Goal: Task Accomplishment & Management: Manage account settings

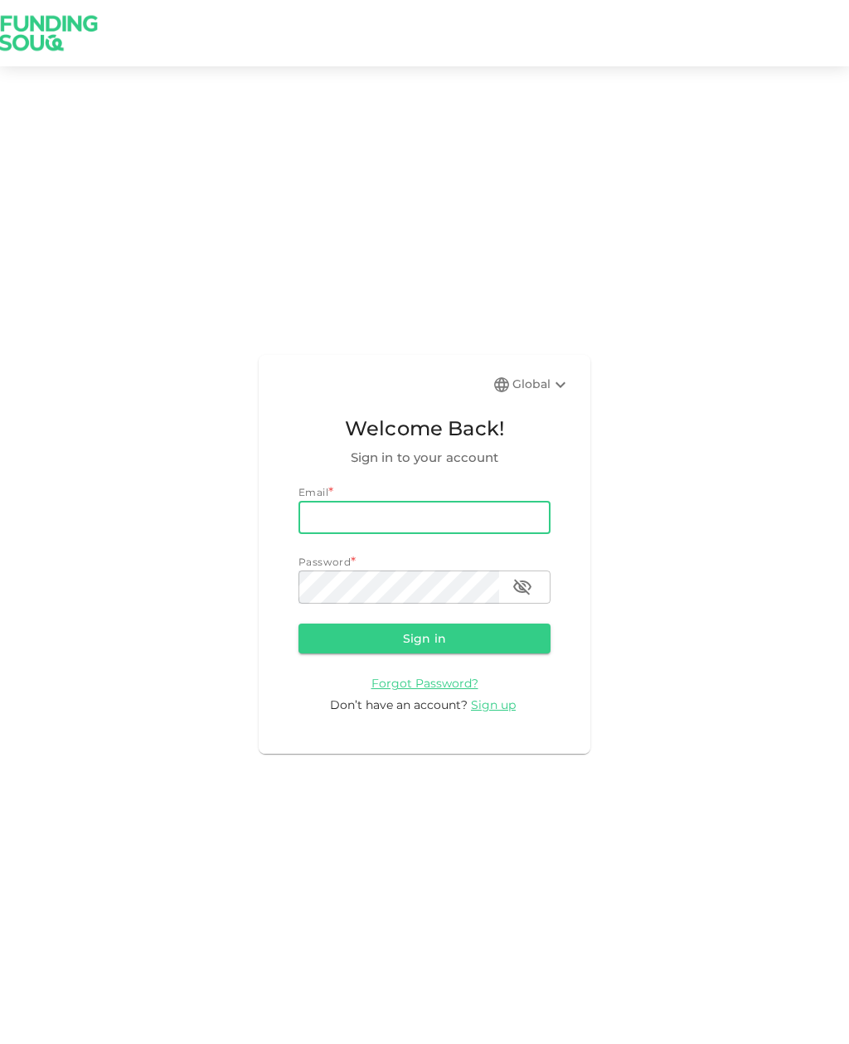
type input "[PERSON_NAME][EMAIL_ADDRESS][DOMAIN_NAME]"
click at [425, 653] on button "Sign in" at bounding box center [424, 639] width 252 height 30
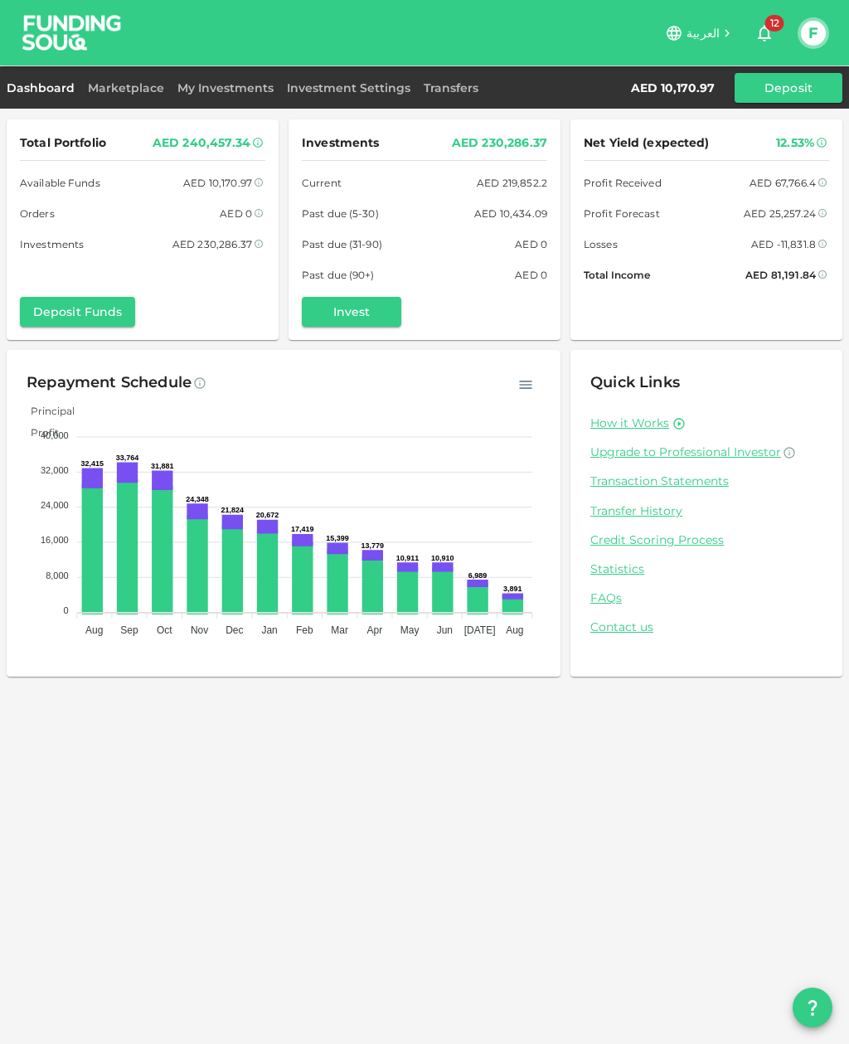
click at [122, 89] on link "Marketplace" at bounding box center [126, 87] width 90 height 15
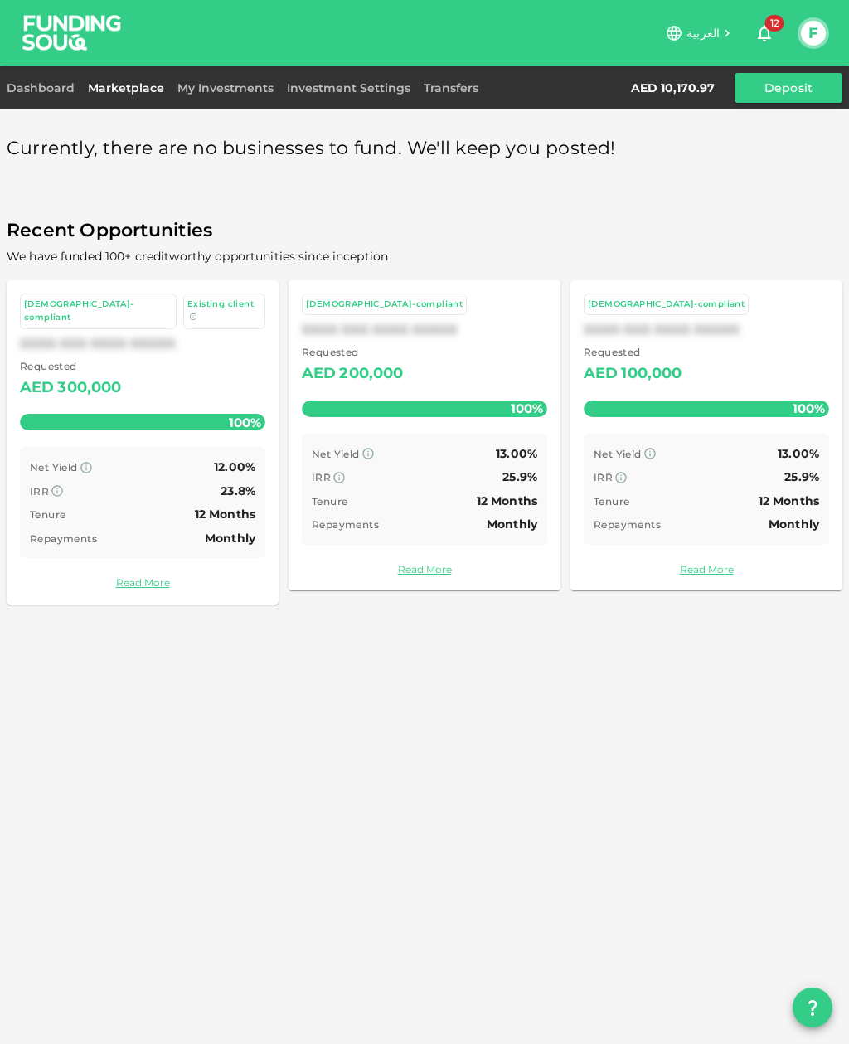
click at [819, 25] on button "F" at bounding box center [813, 33] width 25 height 25
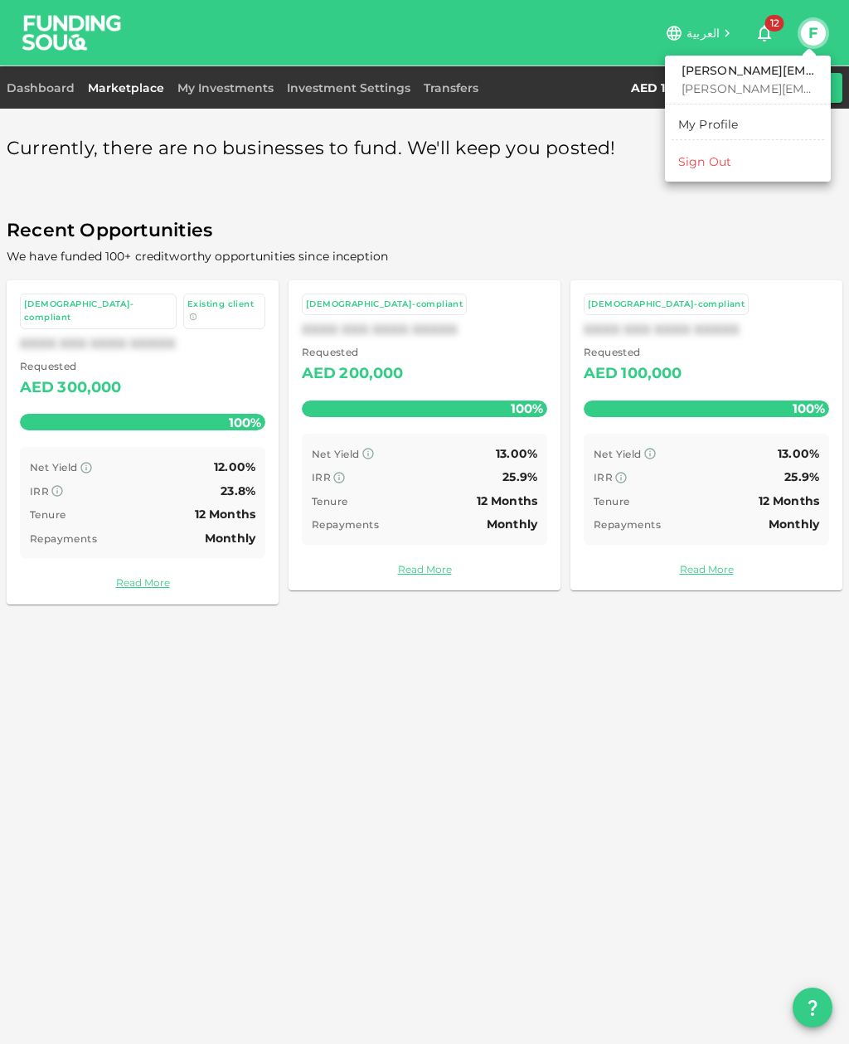
click at [712, 162] on div "Sign Out" at bounding box center [704, 161] width 53 height 17
